Goal: Transaction & Acquisition: Download file/media

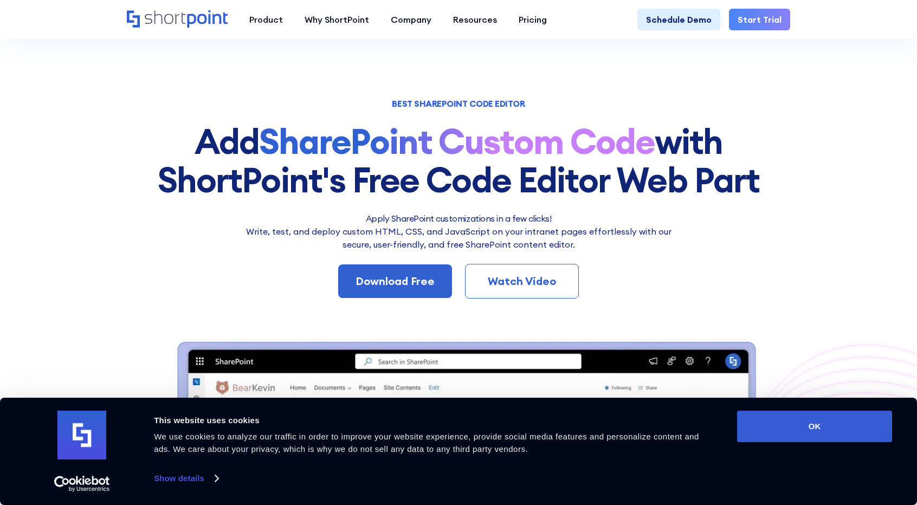
scroll to position [38, 0]
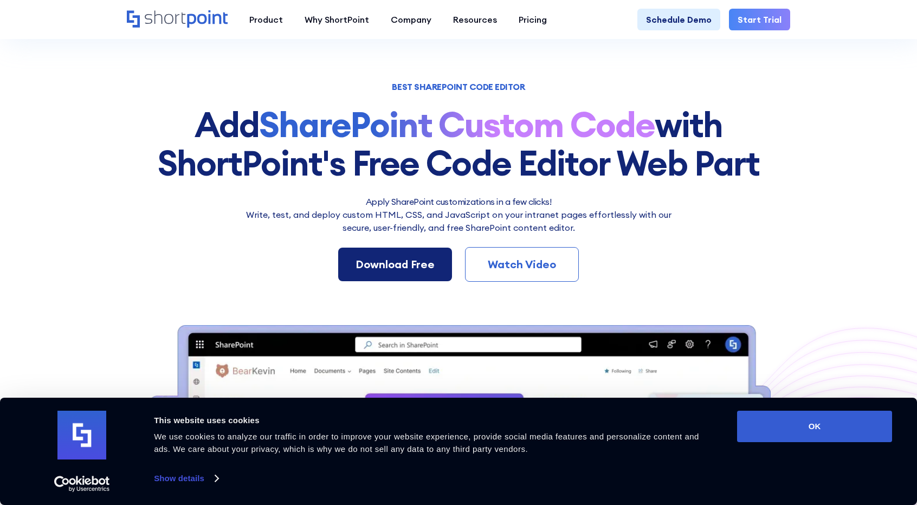
click at [387, 260] on div "Download Free" at bounding box center [395, 264] width 79 height 16
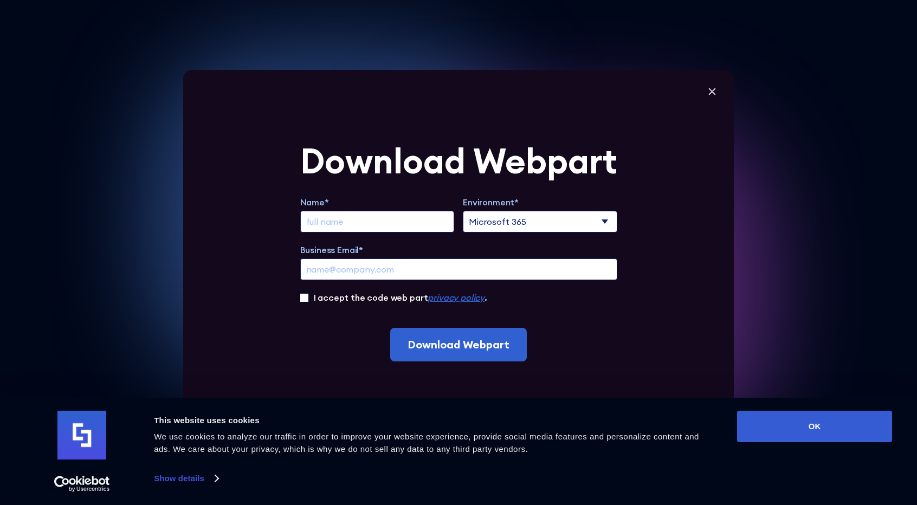
click at [349, 223] on input "Extend Trial" at bounding box center [377, 222] width 155 height 22
type input "[PERSON_NAME]"
click at [591, 220] on select "Microsoft 365 SharePoint Online SharePoint 2019 (On-Premise)" at bounding box center [540, 222] width 155 height 22
click at [397, 271] on input "Business Email*" at bounding box center [458, 270] width 317 height 22
type input "[PERSON_NAME][EMAIL_ADDRESS][PERSON_NAME][DOMAIN_NAME]"
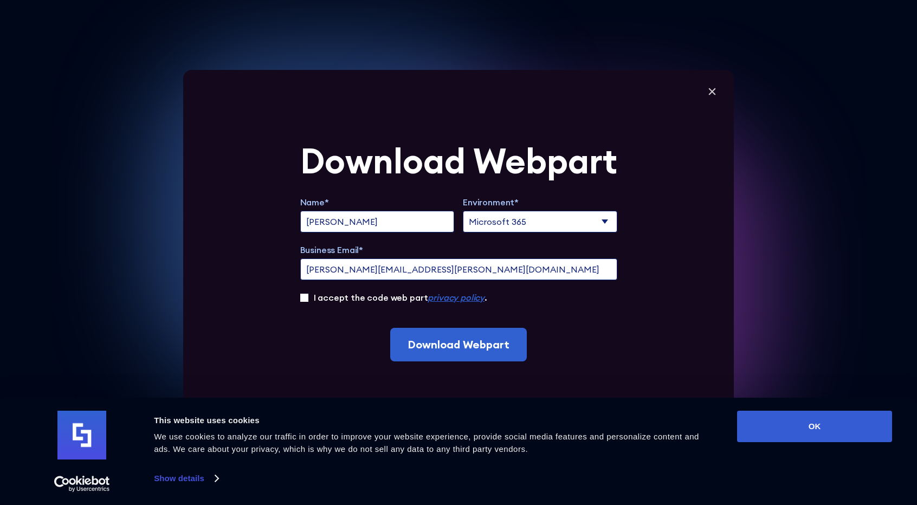
click at [311, 297] on div "I accept the code web part privacy policy ." at bounding box center [458, 297] width 317 height 13
click at [307, 296] on input "I accept the code web part privacy policy ." at bounding box center [304, 298] width 8 height 8
checkbox input "true"
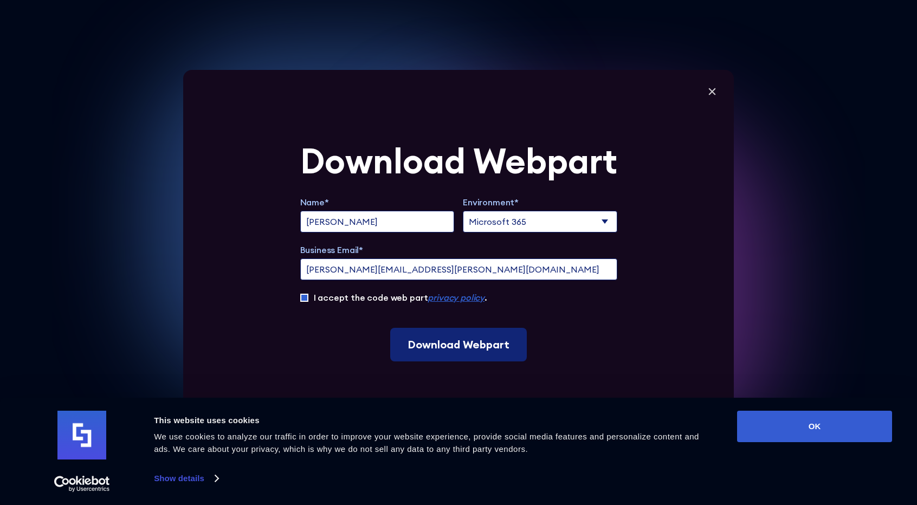
click at [452, 344] on input "Download Webpart" at bounding box center [458, 345] width 137 height 34
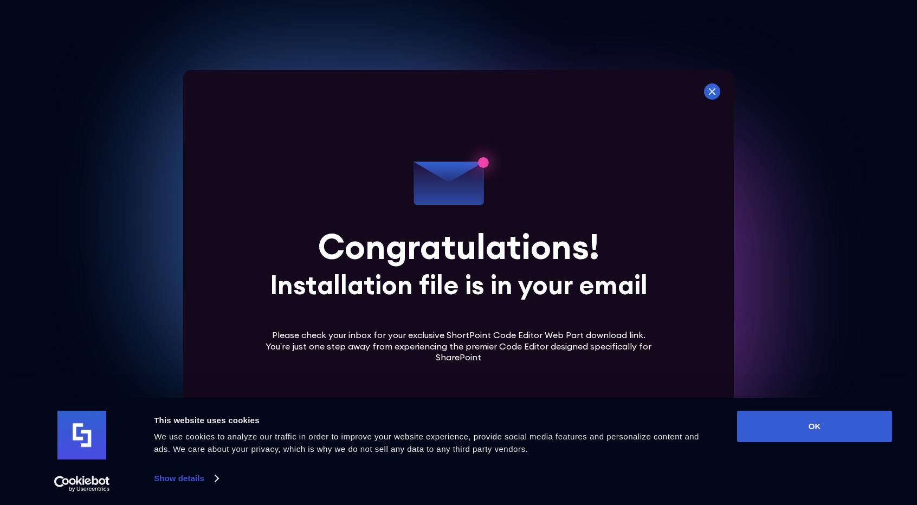
click at [716, 92] on icon at bounding box center [712, 91] width 7 height 7
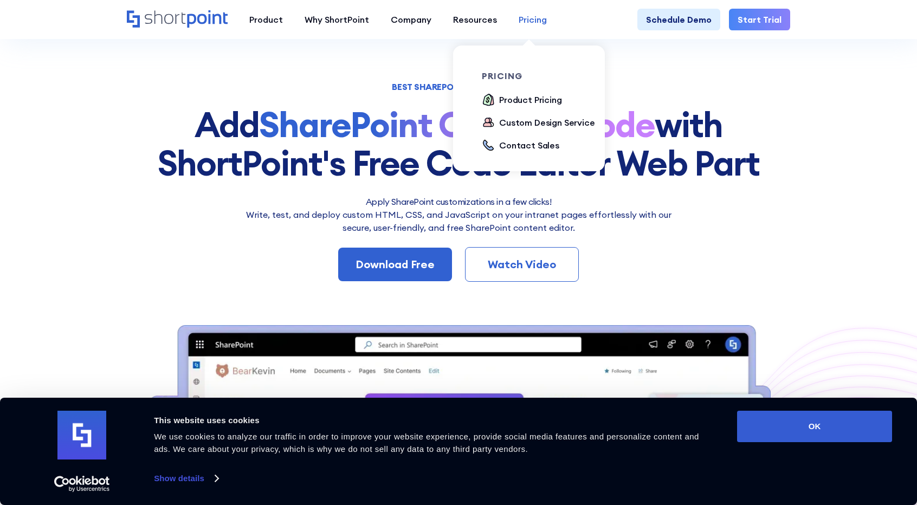
click at [522, 21] on div "Pricing" at bounding box center [533, 19] width 28 height 13
click at [511, 98] on div "Product Pricing" at bounding box center [530, 99] width 63 height 13
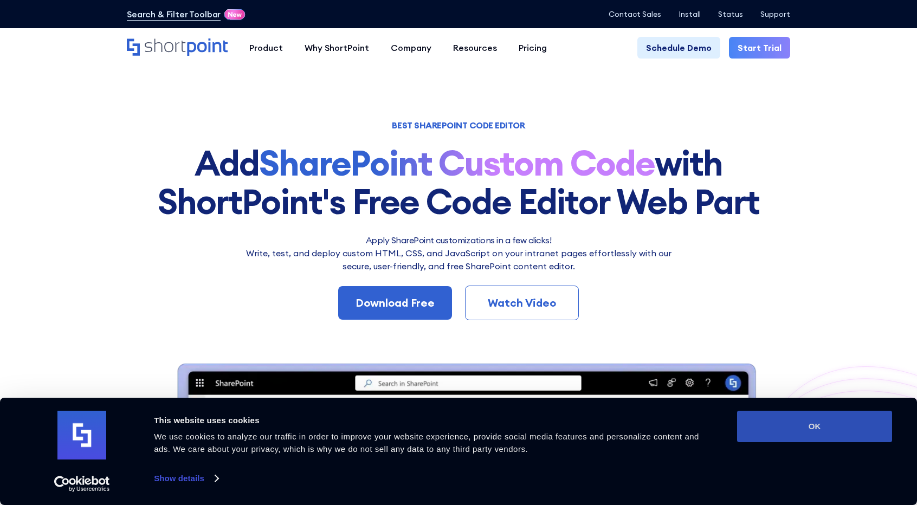
click at [820, 429] on button "OK" at bounding box center [814, 426] width 155 height 31
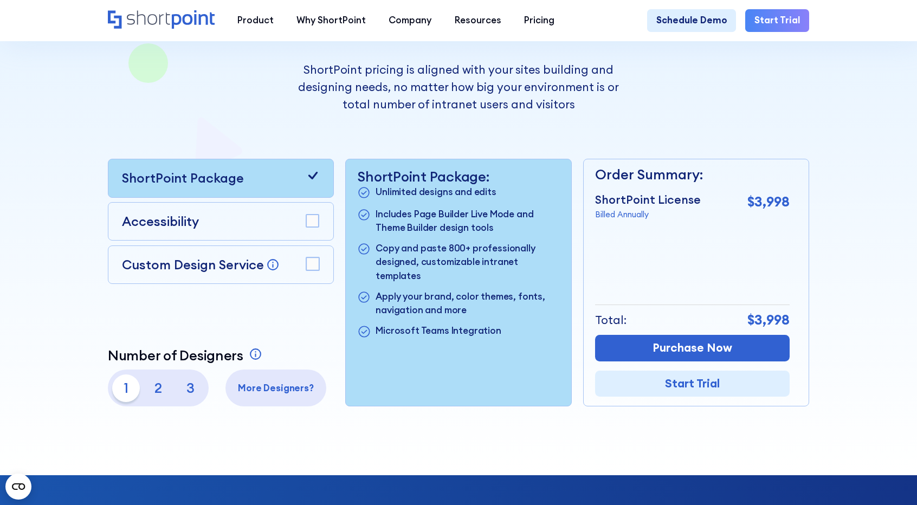
scroll to position [252, 0]
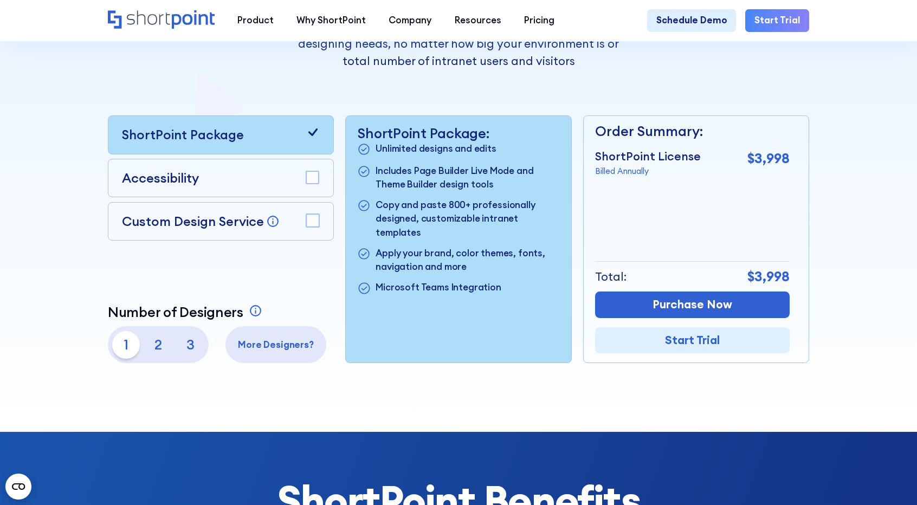
click at [188, 350] on p "3" at bounding box center [191, 345] width 28 height 28
click at [157, 351] on p "2" at bounding box center [158, 345] width 28 height 28
click at [123, 350] on p "1" at bounding box center [126, 345] width 28 height 28
click at [153, 348] on p "2" at bounding box center [158, 345] width 28 height 28
click at [188, 351] on p "3" at bounding box center [191, 345] width 28 height 28
